Goal: Transaction & Acquisition: Purchase product/service

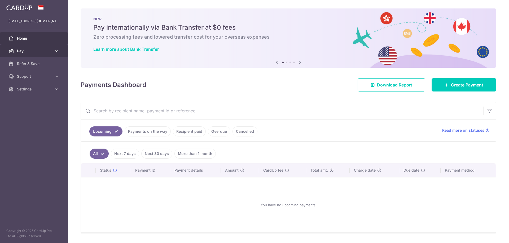
click at [36, 54] on link "Pay" at bounding box center [34, 51] width 68 height 13
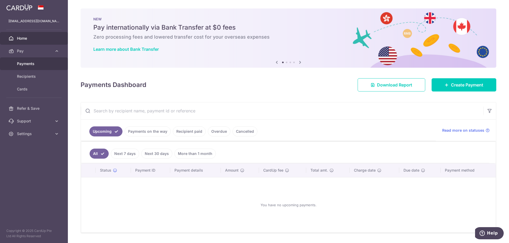
click at [30, 63] on span "Payments" at bounding box center [34, 63] width 35 height 5
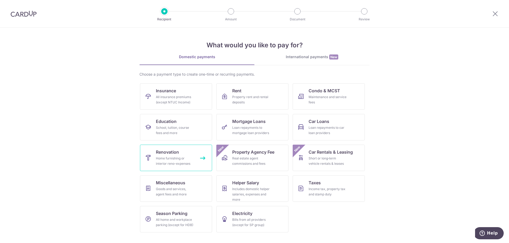
click at [166, 152] on span "Renovation" at bounding box center [167, 152] width 23 height 6
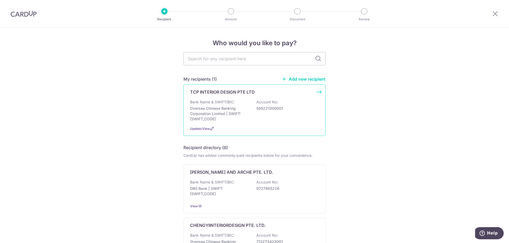
click at [311, 93] on div "TCP INTERIOR DESIGN PTE LTD" at bounding box center [254, 92] width 129 height 6
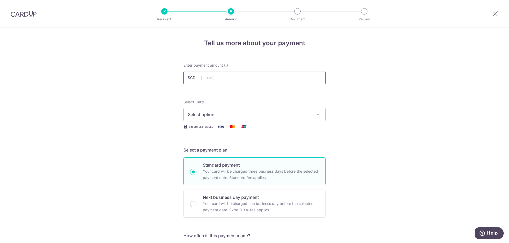
click at [206, 75] on input "text" at bounding box center [254, 77] width 142 height 13
click at [229, 76] on input "text" at bounding box center [254, 77] width 142 height 13
paste input "31080.59"
type input "31,080.59"
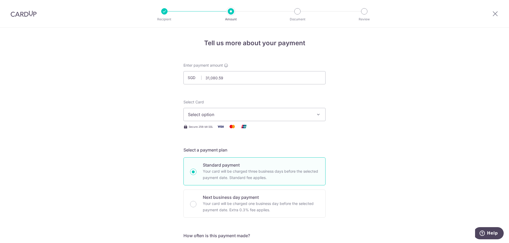
click at [244, 113] on span "Select option" at bounding box center [249, 115] width 123 height 6
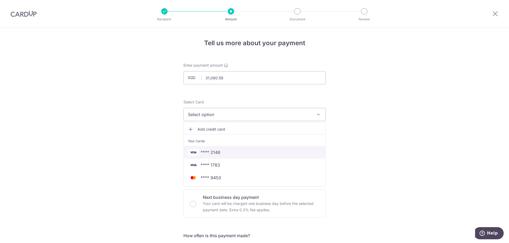
click at [228, 150] on span "**** 2146" at bounding box center [254, 152] width 133 height 6
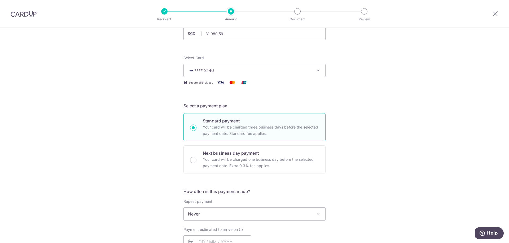
scroll to position [88, 0]
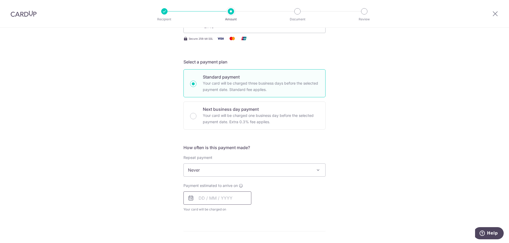
click at [240, 198] on input "text" at bounding box center [217, 198] width 68 height 13
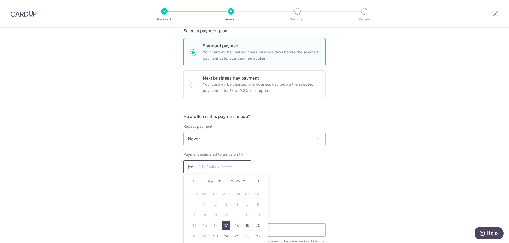
scroll to position [132, 0]
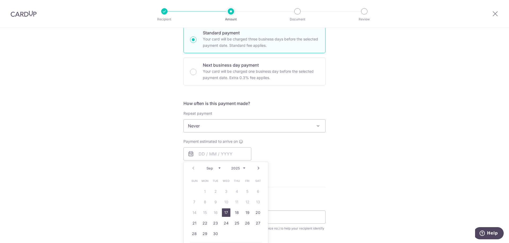
click at [227, 216] on link "17" at bounding box center [226, 213] width 8 height 8
type input "[DATE]"
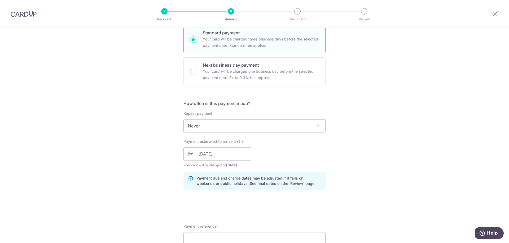
click at [395, 143] on div "Tell us more about your payment Enter payment amount SGD 31,080.59 31080.59 Sel…" at bounding box center [254, 163] width 509 height 536
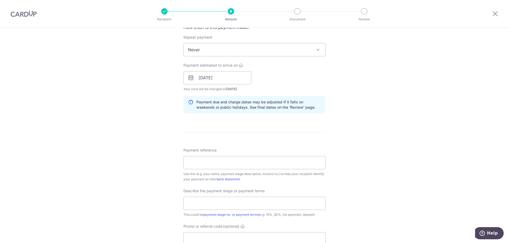
scroll to position [221, 0]
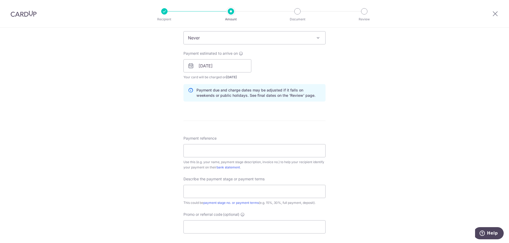
click at [414, 105] on div "Tell us more about your payment Enter payment amount SGD 31,080.59 31080.59 Sel…" at bounding box center [254, 75] width 509 height 536
click at [497, 15] on icon at bounding box center [495, 13] width 6 height 7
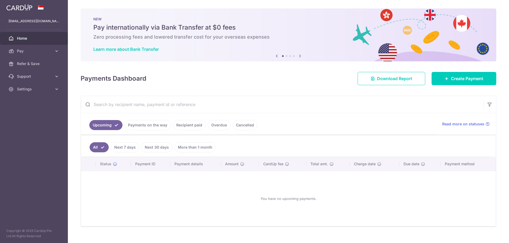
click at [194, 128] on link "Recipient paid" at bounding box center [189, 125] width 33 height 10
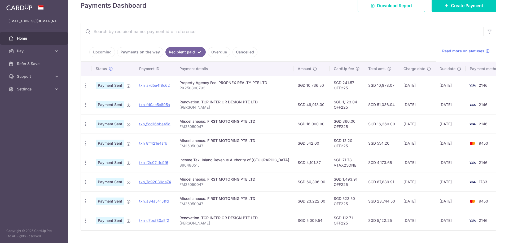
scroll to position [86, 0]
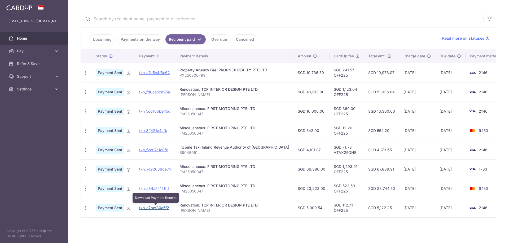
click at [165, 209] on link "txn_c7bcf30a5f2" at bounding box center [154, 208] width 30 height 5
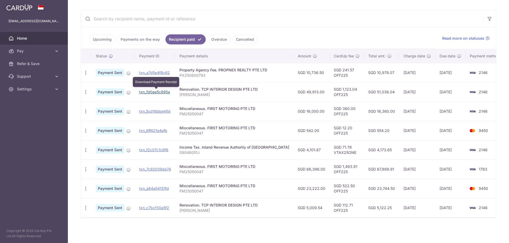
click at [154, 93] on link "txn_fd0ae5c895a" at bounding box center [154, 92] width 31 height 5
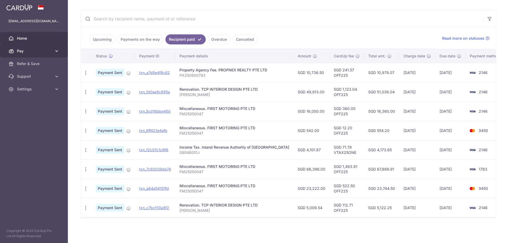
click at [43, 51] on span "Pay" at bounding box center [34, 50] width 35 height 5
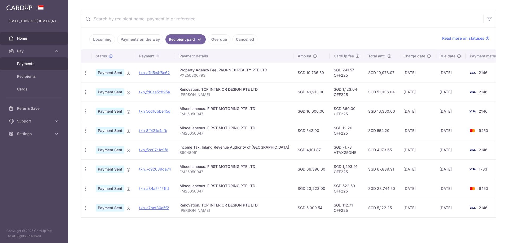
click at [34, 67] on link "Payments" at bounding box center [34, 63] width 68 height 13
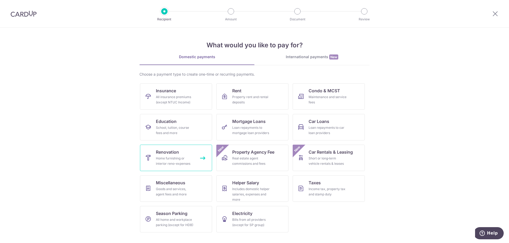
click at [180, 161] on div "Home furnishing or interior reno-expenses" at bounding box center [175, 161] width 38 height 11
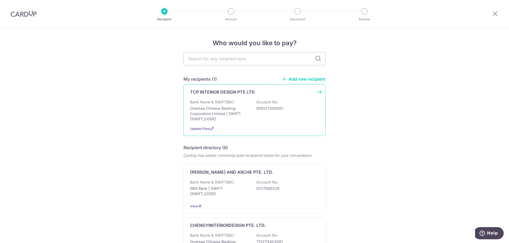
click at [283, 108] on p "595221300001" at bounding box center [285, 108] width 59 height 5
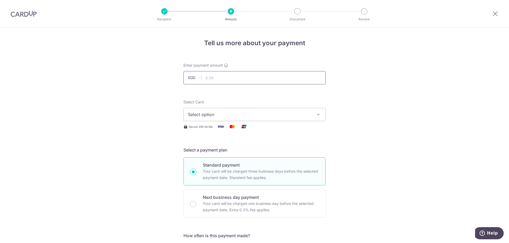
click at [267, 81] on input "text" at bounding box center [254, 77] width 142 height 13
click at [228, 78] on input "text" at bounding box center [254, 77] width 142 height 13
paste input "31080.59"
type input "31,080.59"
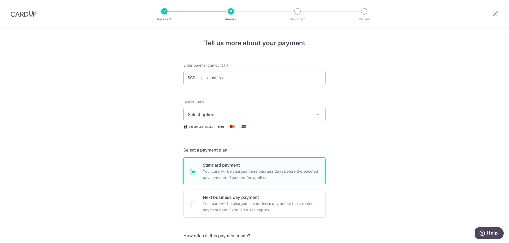
click at [299, 122] on div "Select Card Select option Add credit card Your Cards **** 2146 **** 1783 **** 9…" at bounding box center [254, 115] width 142 height 30
click at [301, 117] on span "Select option" at bounding box center [249, 115] width 123 height 6
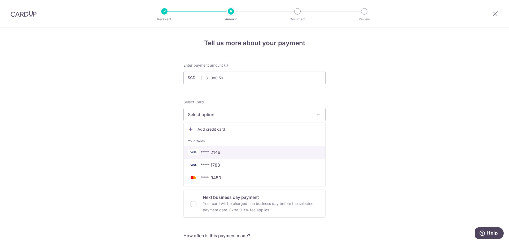
click at [252, 150] on span "**** 2146" at bounding box center [254, 152] width 133 height 6
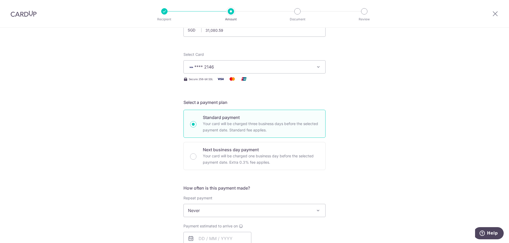
scroll to position [88, 0]
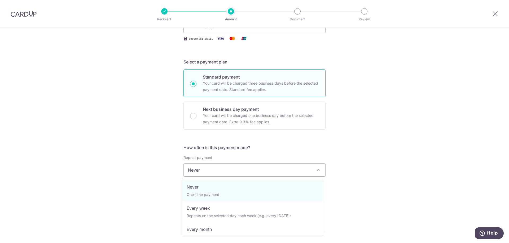
click at [297, 171] on span "Never" at bounding box center [254, 170] width 141 height 13
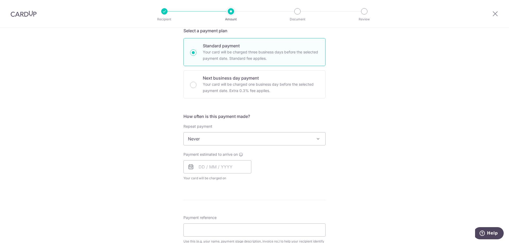
scroll to position [132, 0]
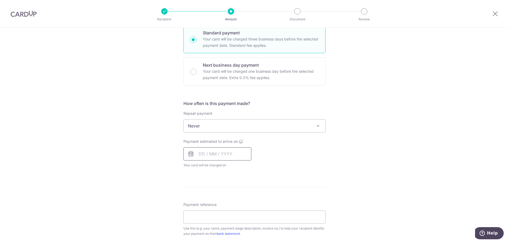
click at [214, 158] on input "text" at bounding box center [217, 154] width 68 height 13
click at [226, 212] on link "17" at bounding box center [226, 213] width 8 height 8
click at [0, 0] on p "Payment due and charge dates may be adjusted if it falls on weekends or public …" at bounding box center [0, 0] width 0 height 0
type input "[DATE]"
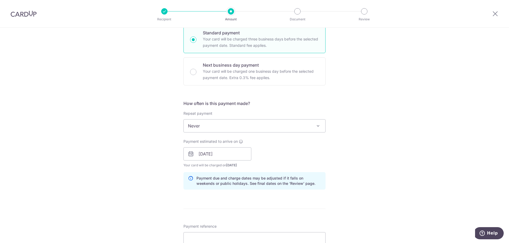
click at [371, 151] on div "Tell us more about your payment Enter payment amount SGD 31,080.59 31080.59 Sel…" at bounding box center [254, 163] width 509 height 536
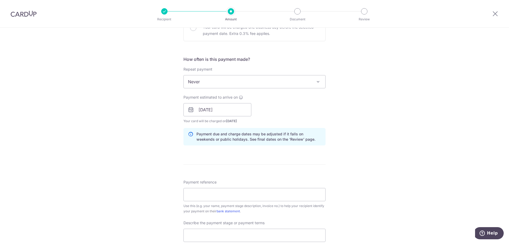
scroll to position [221, 0]
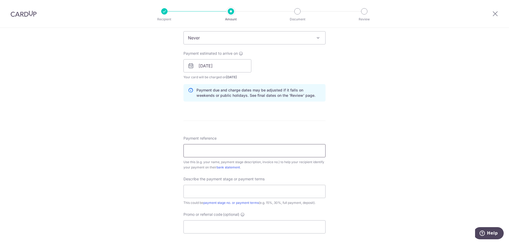
click at [250, 151] on input "Payment reference" at bounding box center [254, 150] width 142 height 13
type input "[PERSON_NAME]"
click at [360, 158] on div "Tell us more about your payment Enter payment amount SGD 31,080.59 31080.59 Sel…" at bounding box center [254, 75] width 509 height 536
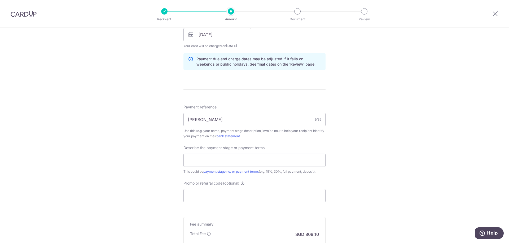
scroll to position [265, 0]
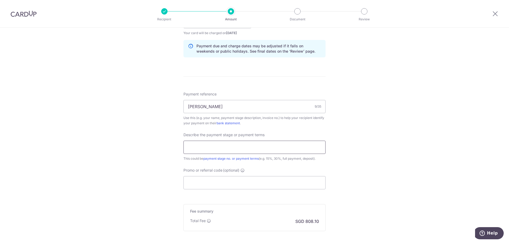
click at [233, 148] on input "text" at bounding box center [254, 147] width 142 height 13
type input "1"
click at [233, 148] on input "text" at bounding box center [254, 147] width 142 height 13
type input "3rd Payment"
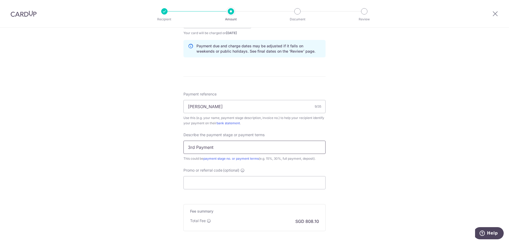
drag, startPoint x: 232, startPoint y: 141, endPoint x: 148, endPoint y: 148, distance: 84.2
click at [148, 148] on div "Tell us more about your payment Enter payment amount SGD 31,080.59 31080.59 Sel…" at bounding box center [254, 31] width 509 height 536
click at [205, 150] on input "text" at bounding box center [254, 147] width 142 height 13
type input "3rd Payment 892A 35%"
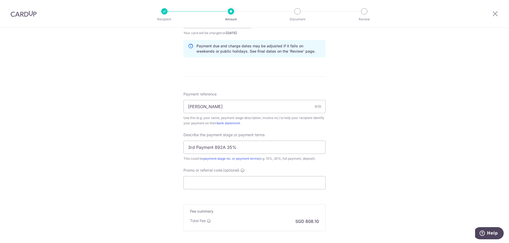
click at [424, 140] on div "Tell us more about your payment Enter payment amount SGD 31,080.59 31080.59 Sel…" at bounding box center [254, 31] width 509 height 536
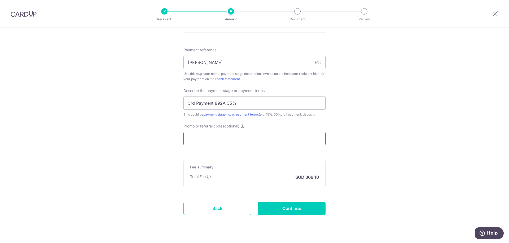
click at [237, 135] on input "Promo or referral code (optional)" at bounding box center [254, 138] width 142 height 13
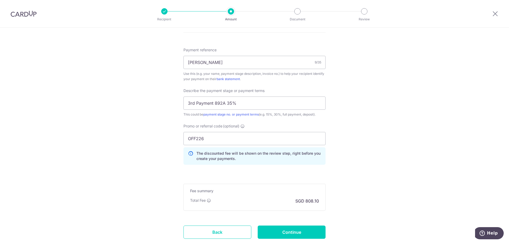
drag, startPoint x: 410, startPoint y: 106, endPoint x: 415, endPoint y: 98, distance: 9.4
click at [213, 139] on input "OFF226" at bounding box center [254, 138] width 142 height 13
type input "OFF225"
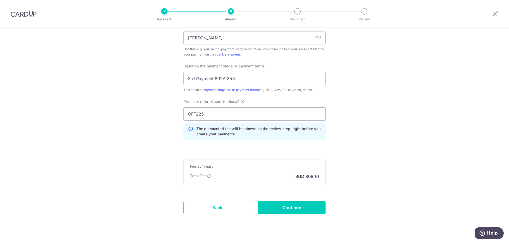
scroll to position [345, 0]
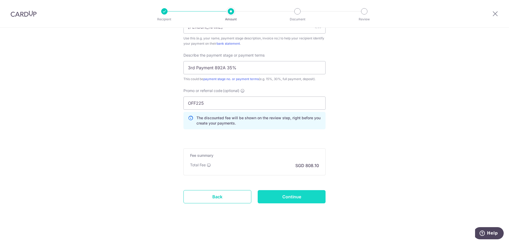
click at [301, 195] on input "Continue" at bounding box center [291, 196] width 68 height 13
type input "Create Schedule"
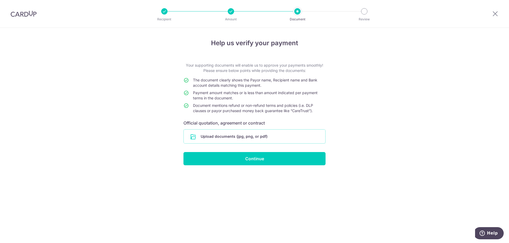
click at [251, 136] on input "file" at bounding box center [254, 137] width 141 height 14
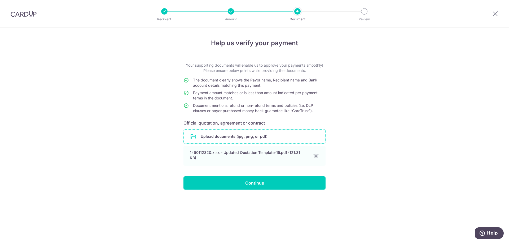
click at [391, 154] on div "Help us verify your payment Your supporting documents will enable us to approve…" at bounding box center [254, 136] width 509 height 216
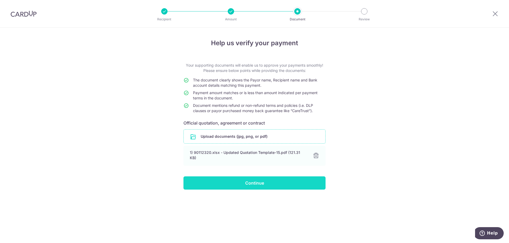
click at [289, 180] on input "Continue" at bounding box center [254, 183] width 142 height 13
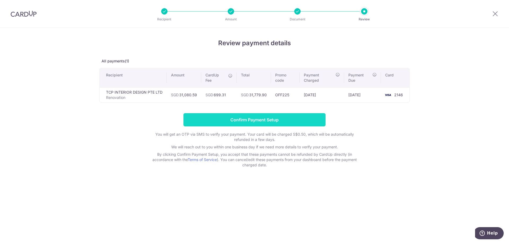
click at [244, 115] on input "Confirm Payment Setup" at bounding box center [254, 119] width 142 height 13
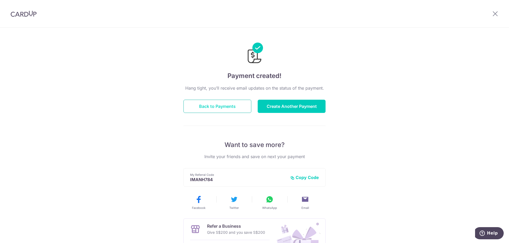
click at [222, 105] on button "Back to Payments" at bounding box center [217, 106] width 68 height 13
